Goal: Task Accomplishment & Management: Use online tool/utility

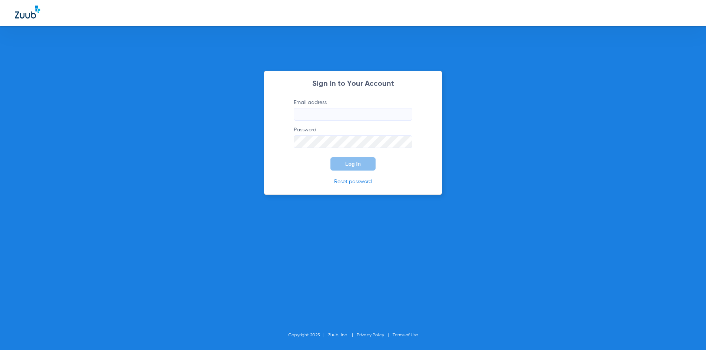
type input "[EMAIL_ADDRESS][DOMAIN_NAME]"
click at [352, 162] on span "Log In" at bounding box center [353, 164] width 16 height 6
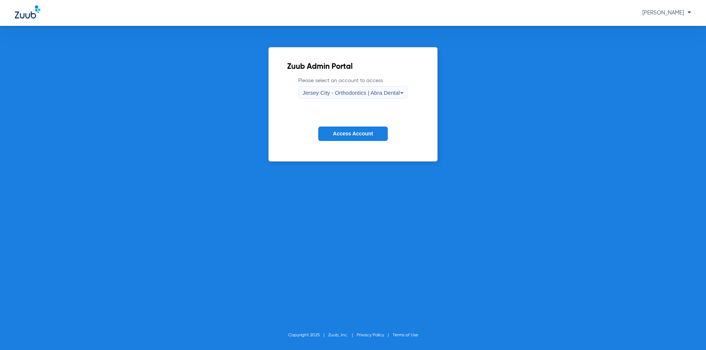
click at [361, 90] on span "Jersey City - Orthodontics | Abra Dental" at bounding box center [350, 93] width 97 height 6
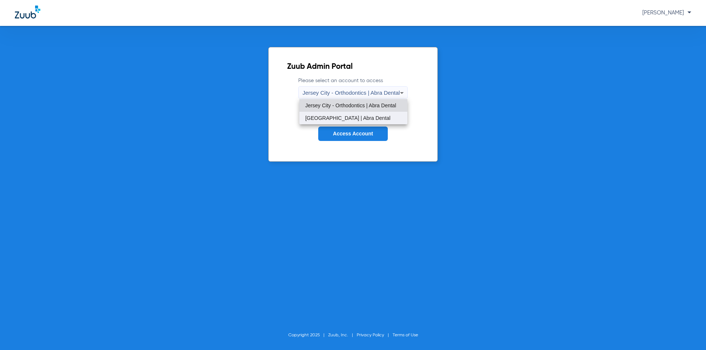
click at [353, 121] on mat-option "[GEOGRAPHIC_DATA] | Abra Dental" at bounding box center [353, 118] width 108 height 13
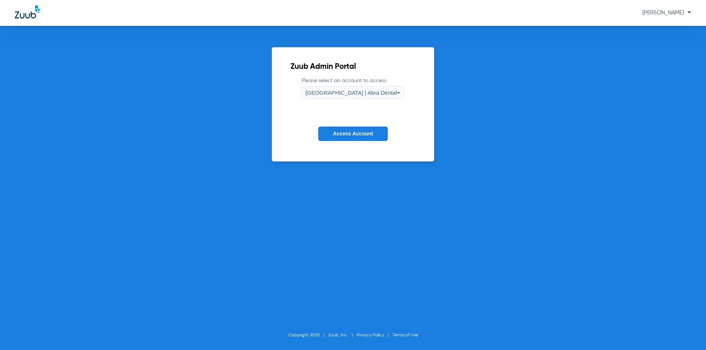
click at [353, 131] on span "Access Account" at bounding box center [353, 134] width 40 height 6
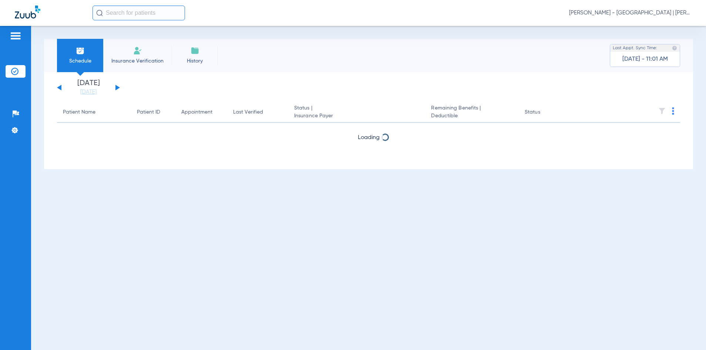
click at [151, 13] on input "text" at bounding box center [138, 13] width 92 height 15
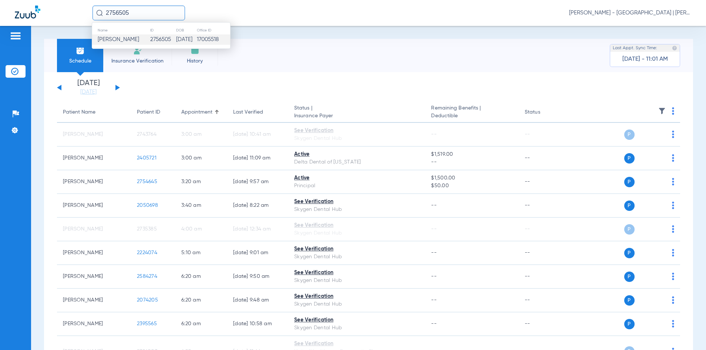
type input "2756505"
click at [194, 39] on td "[DATE]" at bounding box center [186, 39] width 21 height 10
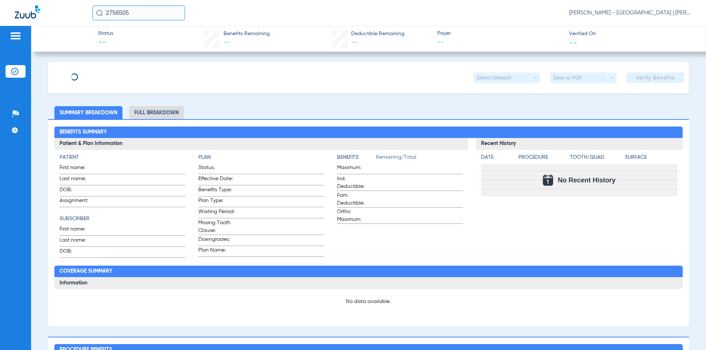
type input "[PERSON_NAME]"
type input "[DATE]"
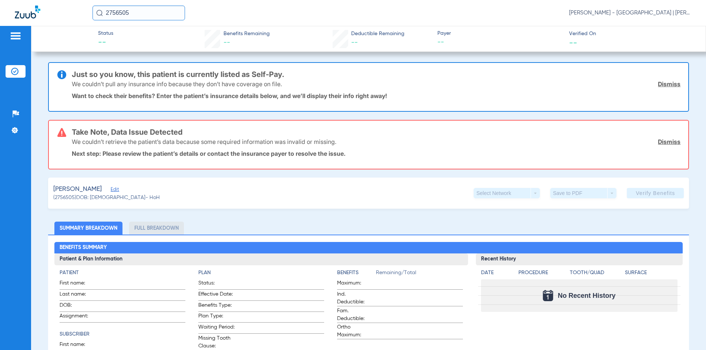
click at [111, 191] on span "Edit" at bounding box center [114, 190] width 7 height 7
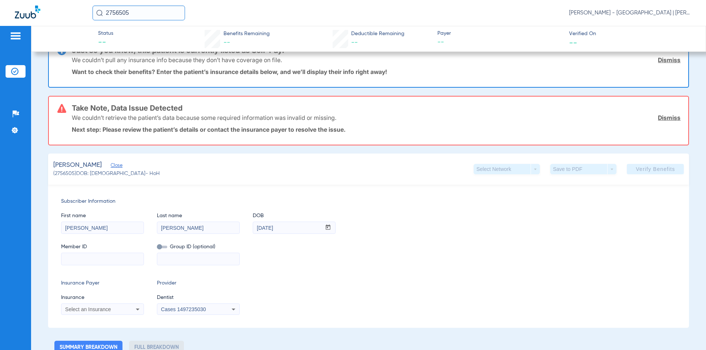
scroll to position [37, 0]
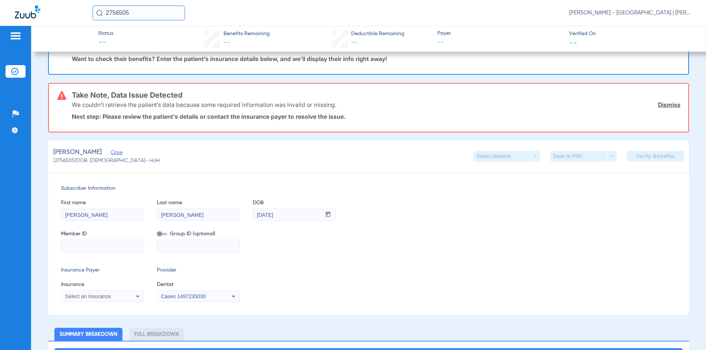
click at [115, 293] on div "Select an Insurance" at bounding box center [102, 296] width 82 height 9
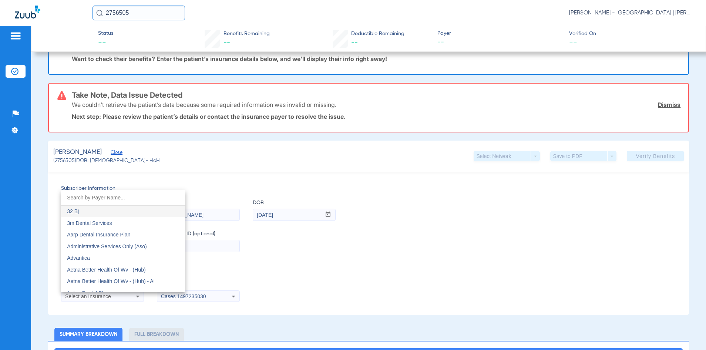
click at [123, 198] on input "dropdown search" at bounding box center [123, 197] width 124 height 15
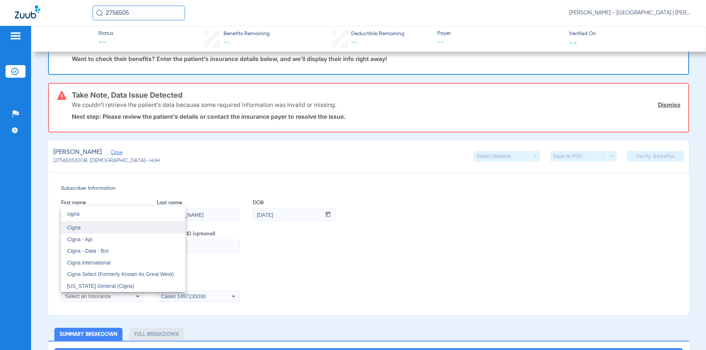
type input "cigna"
click at [123, 228] on mat-option "Cigna" at bounding box center [123, 228] width 124 height 12
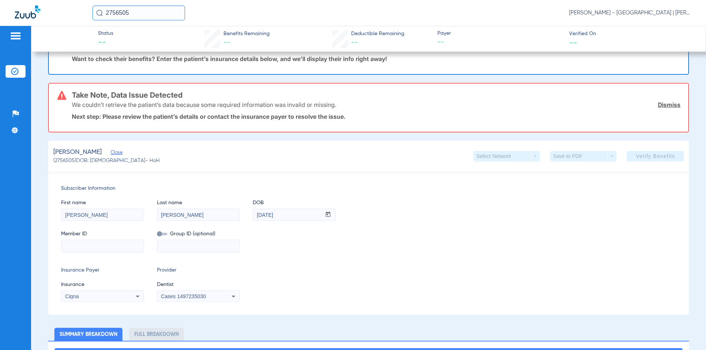
click at [118, 246] on input at bounding box center [102, 246] width 82 height 12
click at [92, 246] on input at bounding box center [102, 246] width 82 height 12
paste input "U95914079"
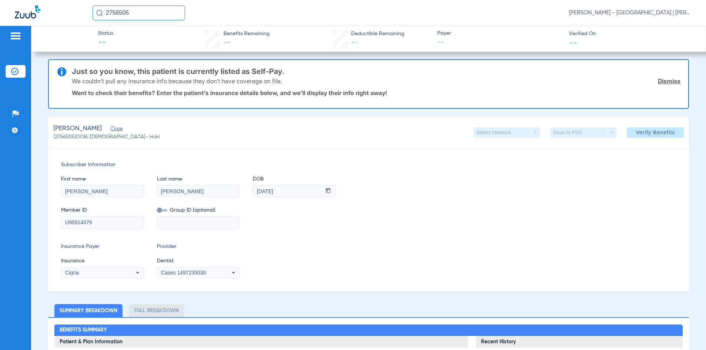
scroll to position [0, 0]
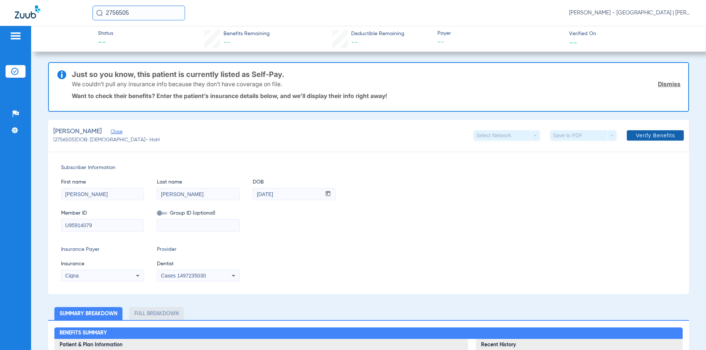
click at [646, 139] on span at bounding box center [655, 136] width 57 height 18
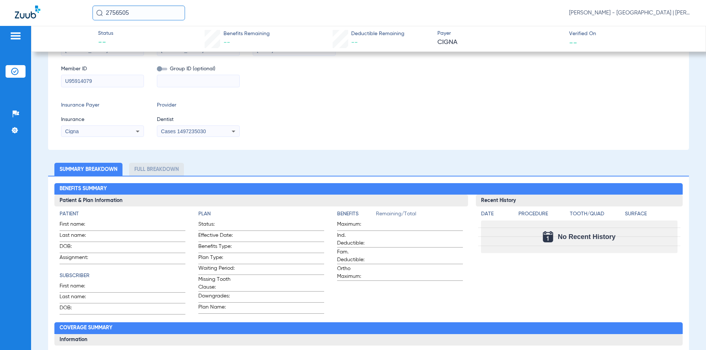
scroll to position [74, 0]
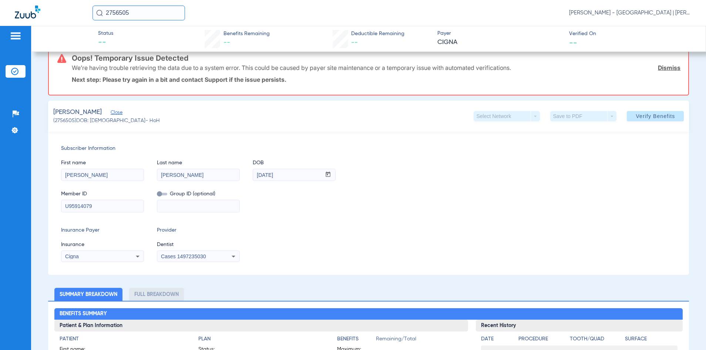
click at [123, 205] on input "U95914079" at bounding box center [102, 206] width 82 height 12
type input "U9591407901"
click at [120, 255] on div "Cigna" at bounding box center [95, 256] width 60 height 5
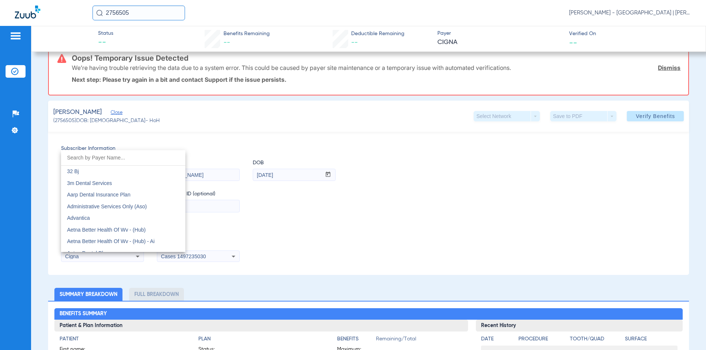
scroll to position [1021, 0]
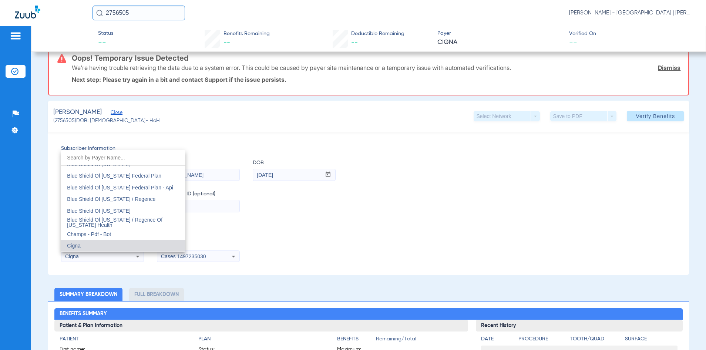
drag, startPoint x: 284, startPoint y: 222, endPoint x: 375, endPoint y: 202, distance: 93.2
click at [285, 222] on div at bounding box center [353, 175] width 706 height 350
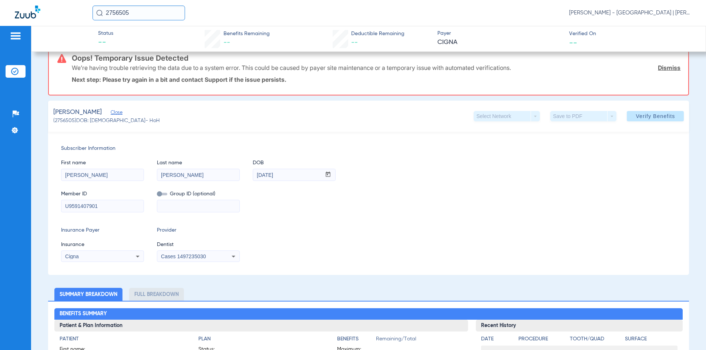
click at [649, 112] on span at bounding box center [655, 116] width 57 height 18
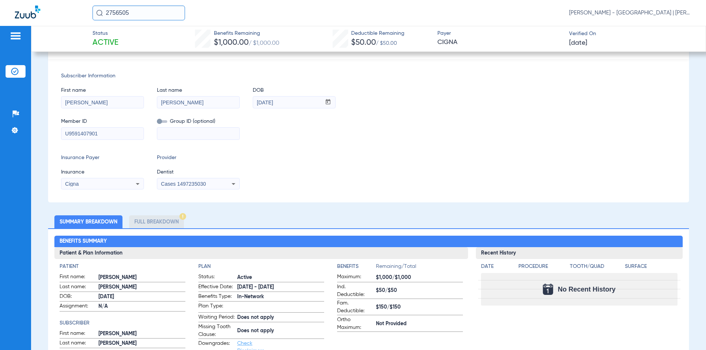
scroll to position [0, 0]
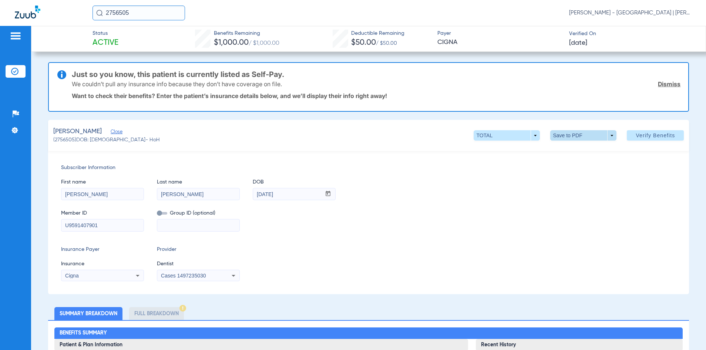
click at [575, 135] on span at bounding box center [584, 136] width 18 height 18
click at [564, 149] on button "insert_drive_file Save to PDF" at bounding box center [573, 150] width 56 height 15
click at [121, 10] on input "2756505" at bounding box center [138, 13] width 92 height 15
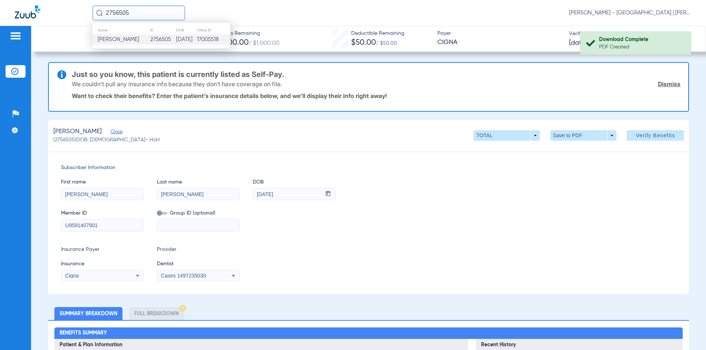
click at [121, 10] on input "2756505" at bounding box center [138, 13] width 92 height 15
click at [575, 136] on span at bounding box center [584, 136] width 18 height 18
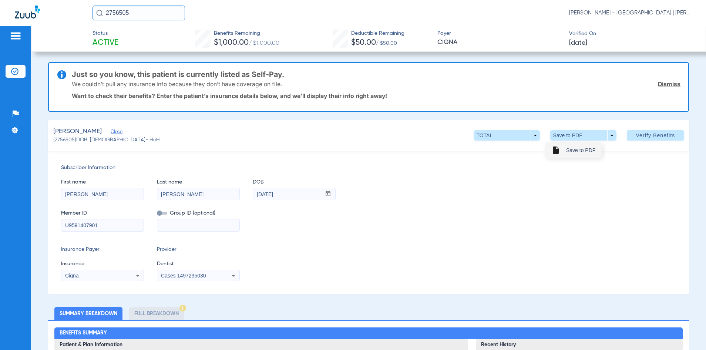
click at [576, 151] on span "Save to PDF" at bounding box center [580, 150] width 29 height 5
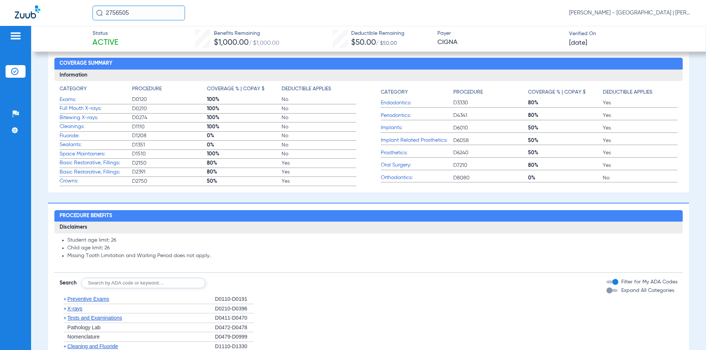
scroll to position [407, 0]
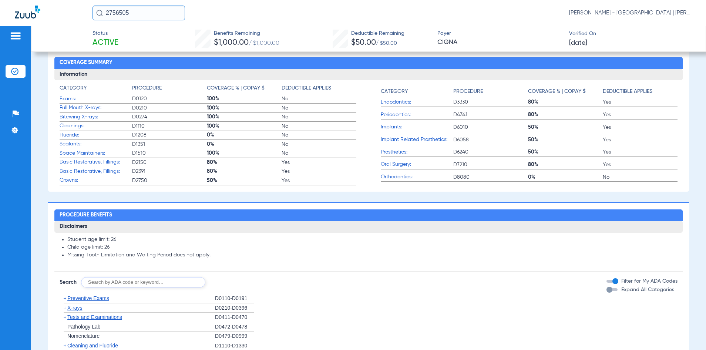
click at [126, 285] on input "text" at bounding box center [143, 282] width 124 height 10
type input "1206"
click at [231, 287] on button "Search" at bounding box center [232, 282] width 29 height 10
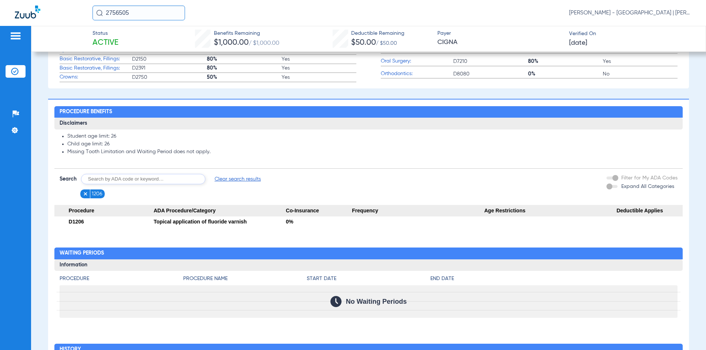
scroll to position [518, 0]
